Goal: Check status: Check status

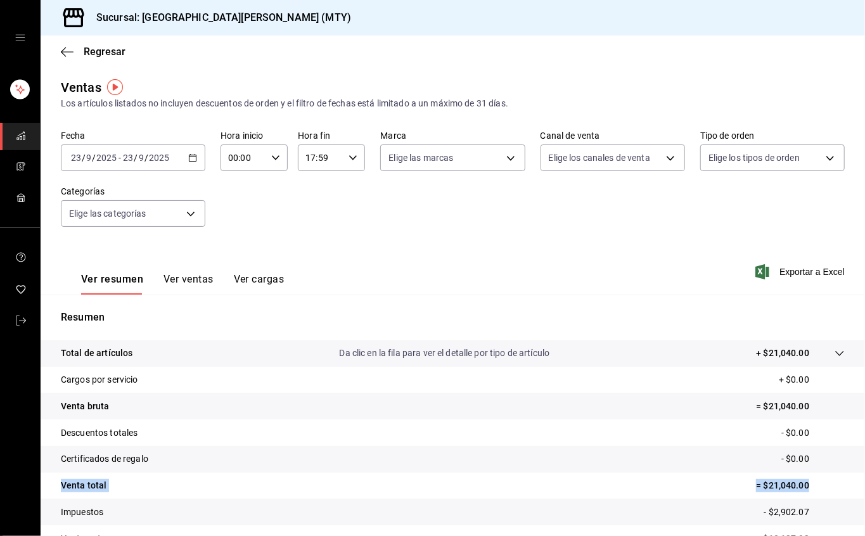
click at [340, 155] on div "17:59 Hora fin" at bounding box center [331, 157] width 67 height 27
click at [313, 257] on font "23" at bounding box center [310, 261] width 10 height 10
type input "23:59"
click at [335, 260] on button "59" at bounding box center [343, 260] width 28 height 25
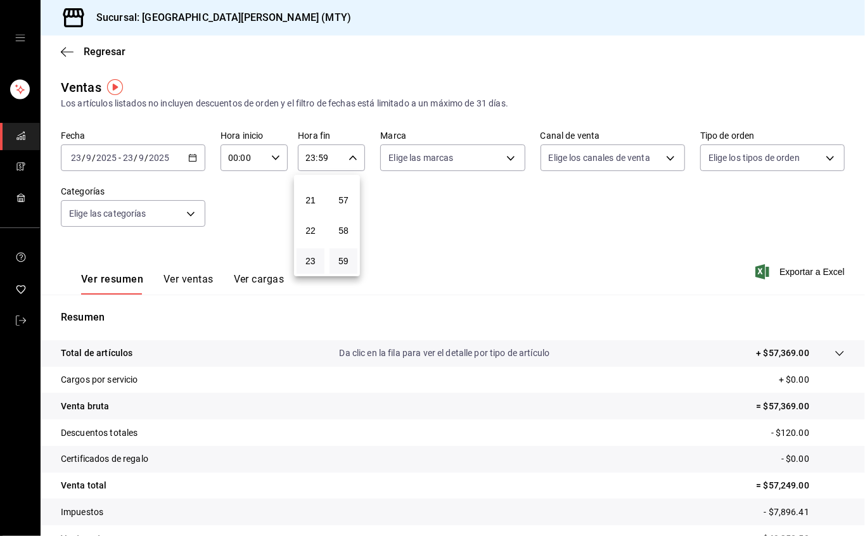
click at [430, 246] on div at bounding box center [432, 268] width 865 height 536
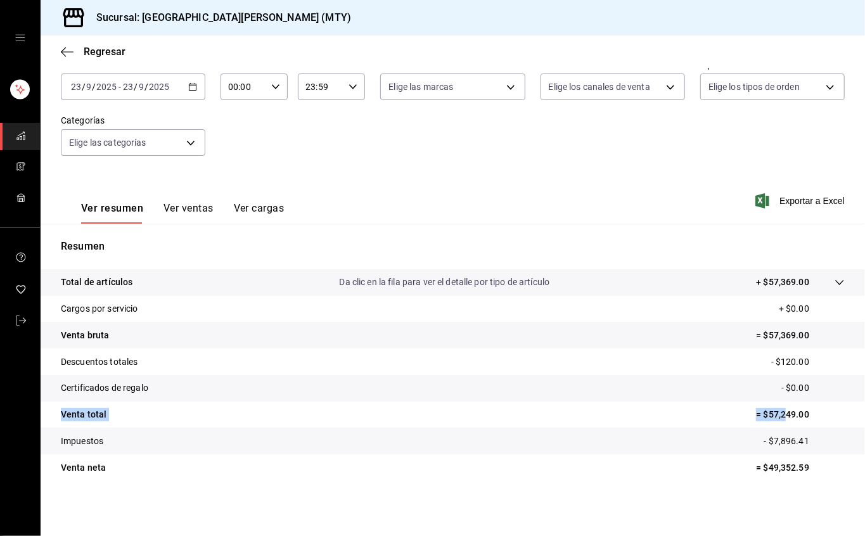
drag, startPoint x: 57, startPoint y: 409, endPoint x: 773, endPoint y: 419, distance: 716.1
click at [773, 419] on tr "Venta total = $57,249.00" at bounding box center [453, 415] width 824 height 27
drag, startPoint x: 685, startPoint y: 428, endPoint x: 689, endPoint y: 422, distance: 7.7
click at [687, 428] on tr "Impuestos - $7,896.41" at bounding box center [453, 441] width 824 height 27
drag, startPoint x: 66, startPoint y: 411, endPoint x: 798, endPoint y: 413, distance: 732.5
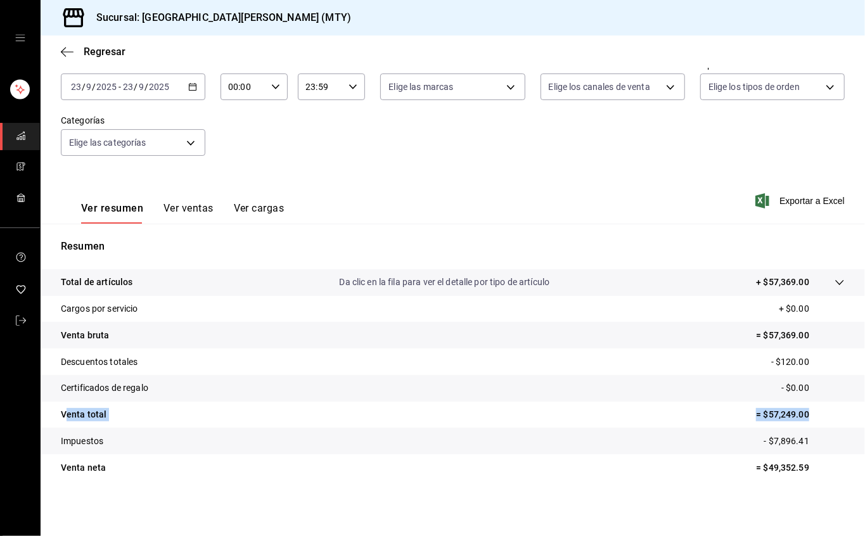
click at [798, 413] on tr "Venta total = $57,249.00" at bounding box center [453, 415] width 824 height 27
